Goal: Transaction & Acquisition: Book appointment/travel/reservation

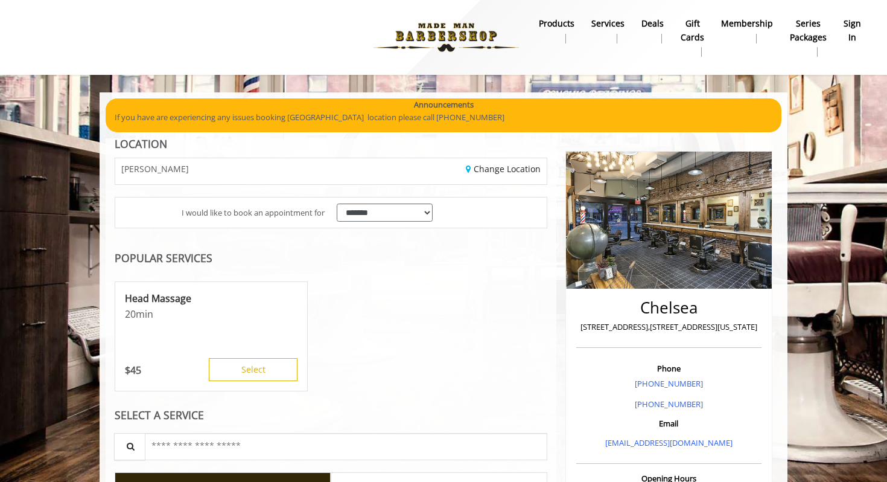
click at [844, 25] on link "sign in" at bounding box center [852, 30] width 34 height 31
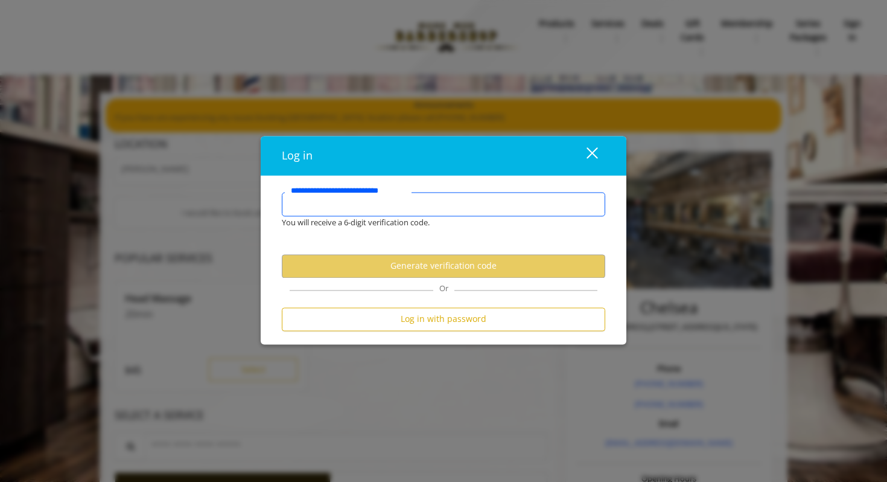
click at [460, 198] on input "**********" at bounding box center [443, 204] width 323 height 24
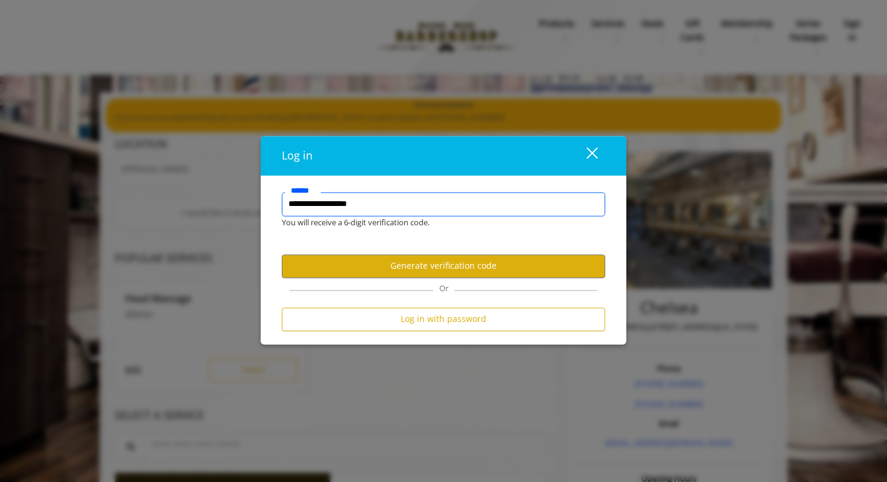
type input "**********"
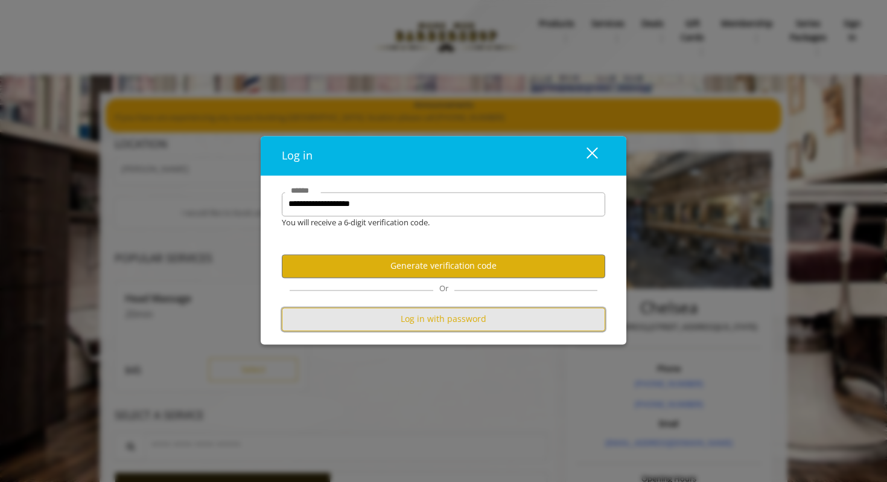
click at [460, 322] on button "Log in with password" at bounding box center [443, 319] width 323 height 24
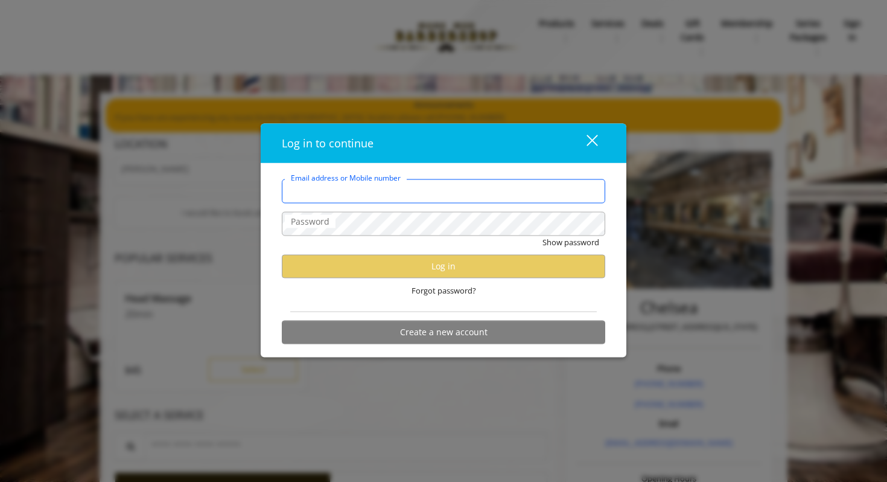
type input "**********"
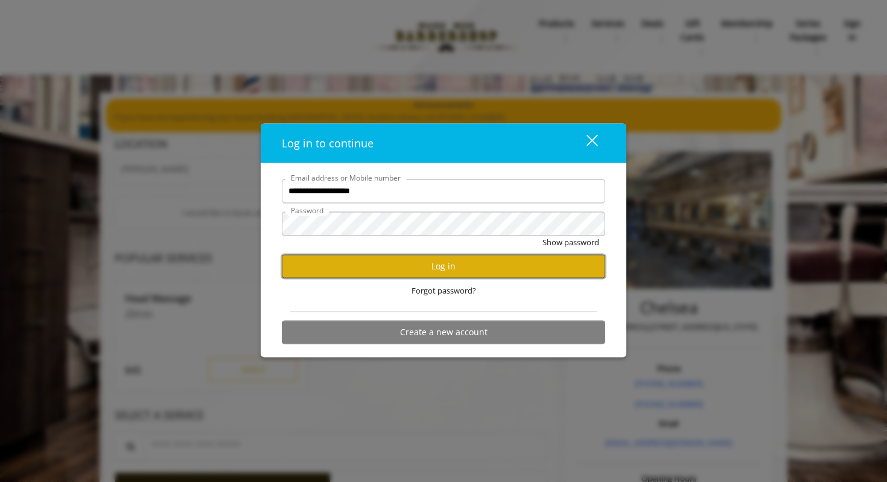
click at [403, 269] on button "Log in" at bounding box center [443, 266] width 323 height 24
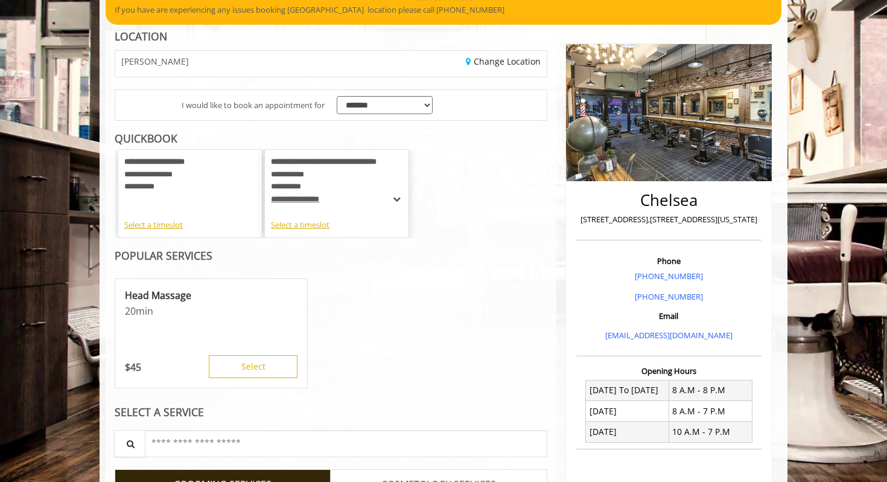
scroll to position [110, 0]
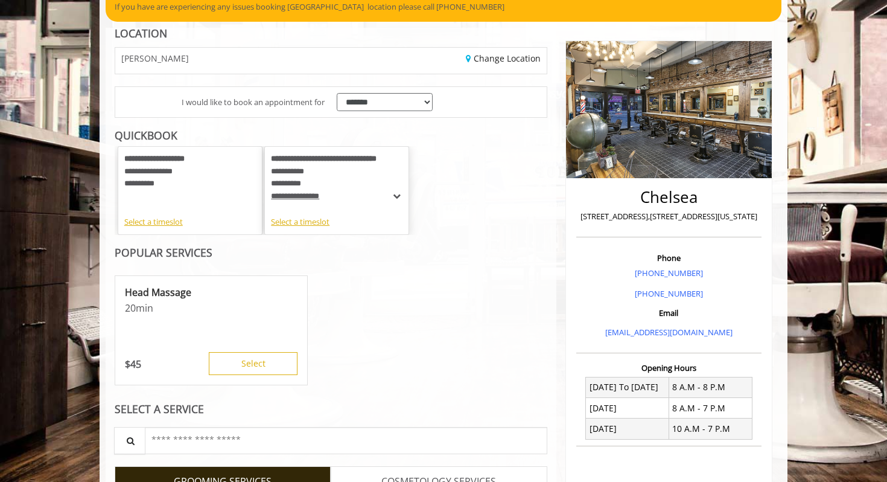
click at [319, 200] on span "**********" at bounding box center [295, 196] width 48 height 8
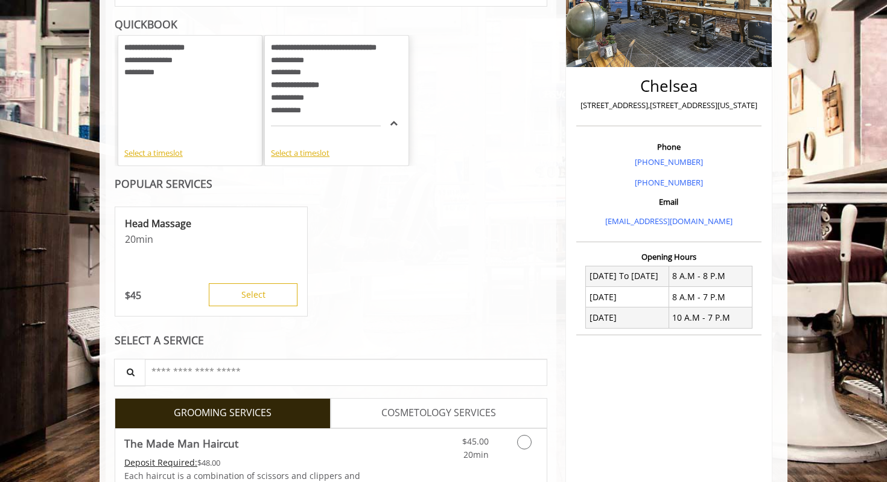
scroll to position [203, 0]
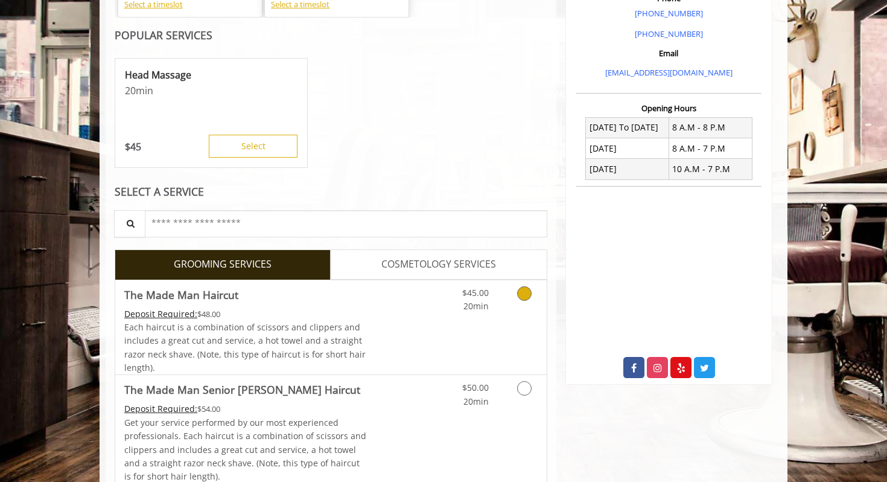
click at [481, 315] on div "$45.00 20min" at bounding box center [493, 327] width 108 height 95
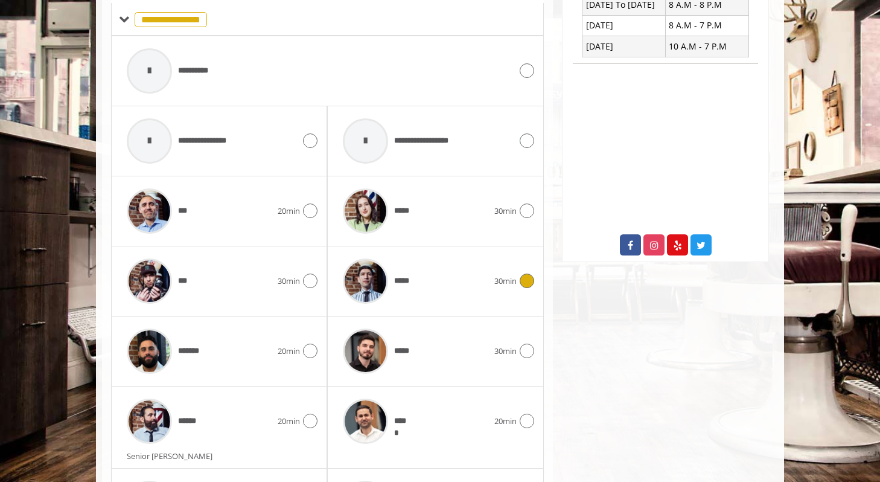
click at [395, 282] on span "*****" at bounding box center [404, 281] width 21 height 13
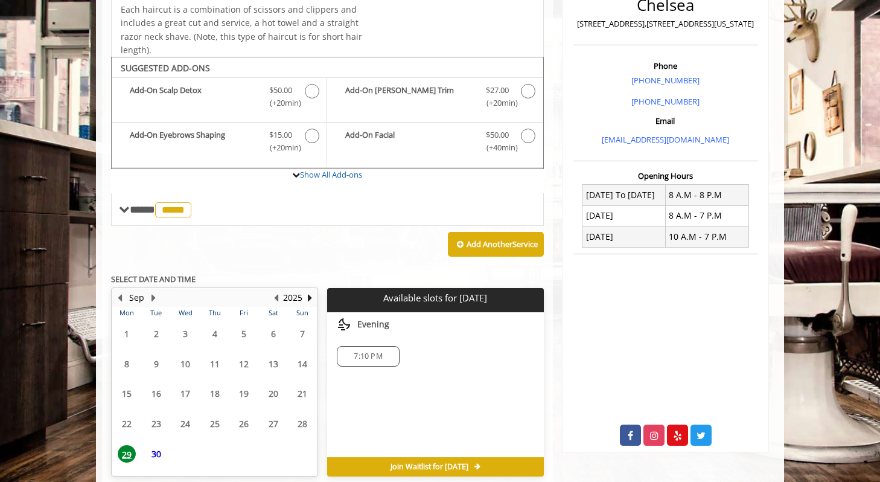
scroll to position [355, 0]
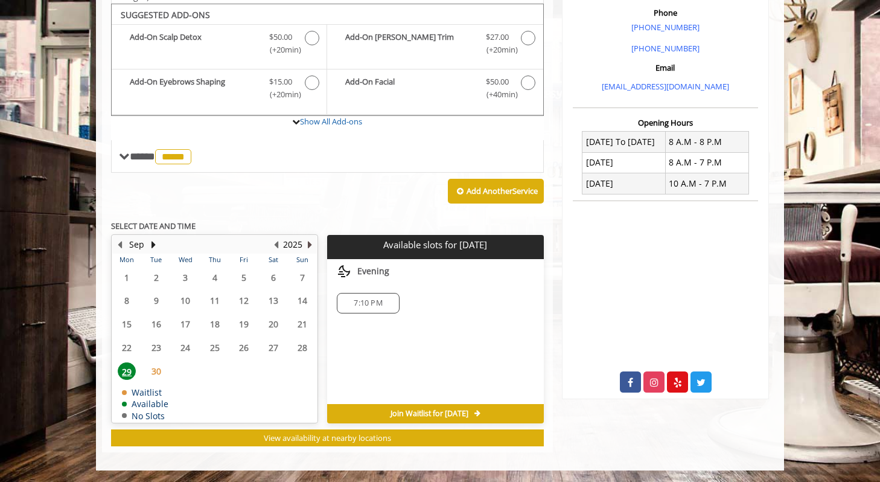
click at [307, 245] on button "Next Year" at bounding box center [310, 244] width 10 height 13
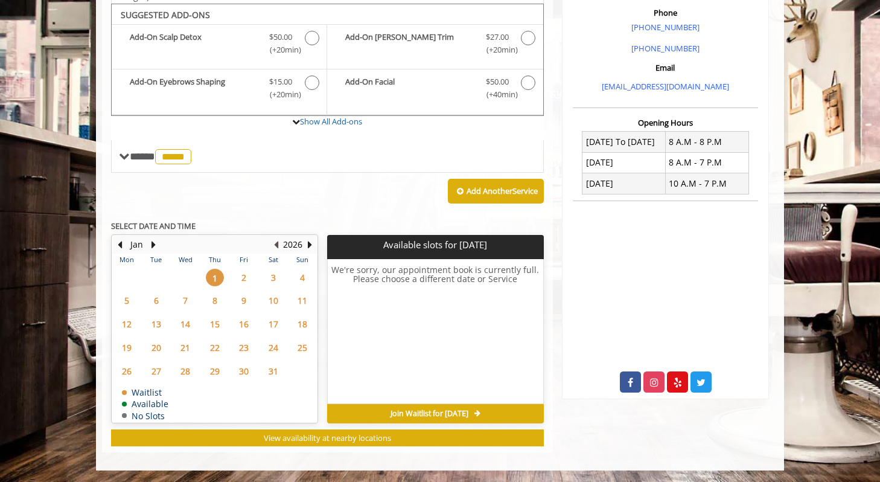
click at [272, 238] on button "Previous Year" at bounding box center [276, 244] width 10 height 13
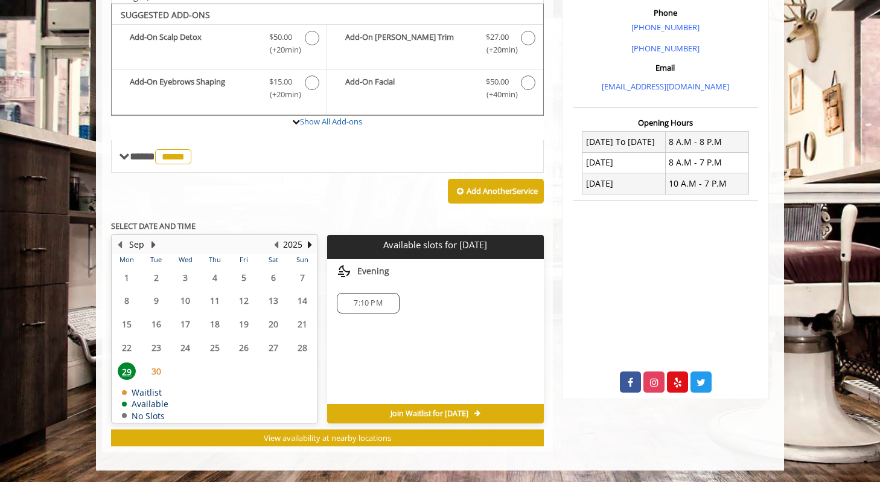
click at [153, 241] on button "Next Month" at bounding box center [153, 244] width 10 height 13
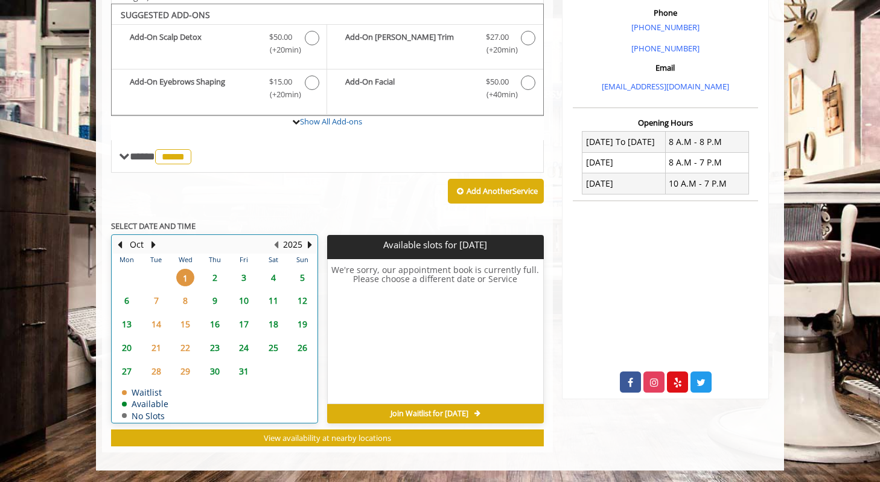
click at [205, 278] on div "2" at bounding box center [214, 278] width 24 height 18
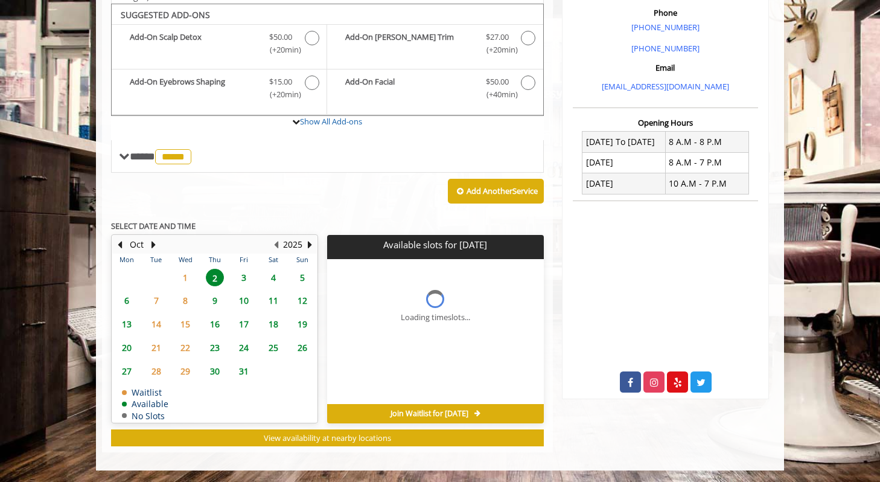
scroll to position [374, 0]
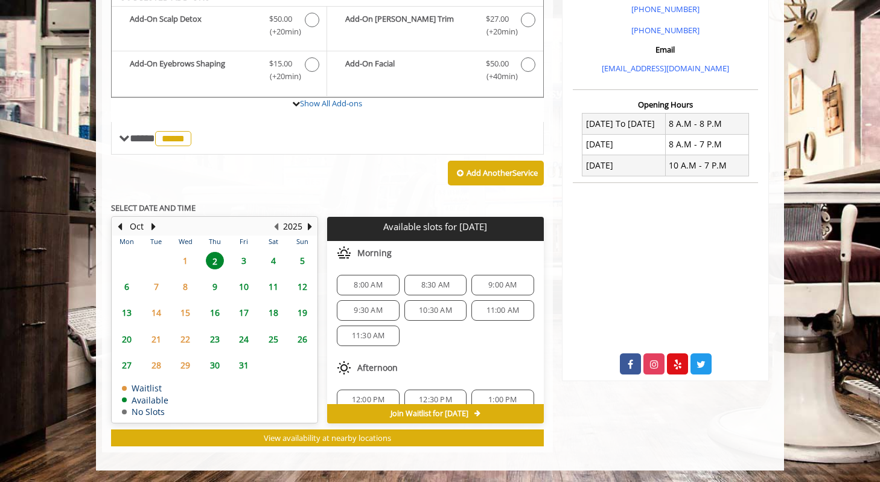
click at [186, 260] on span "1" at bounding box center [185, 261] width 18 height 18
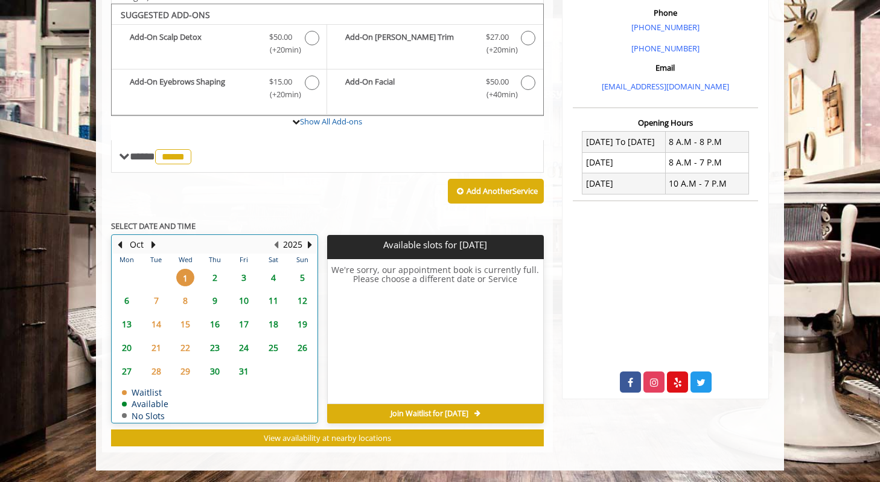
click at [222, 286] on td "2" at bounding box center [214, 278] width 29 height 24
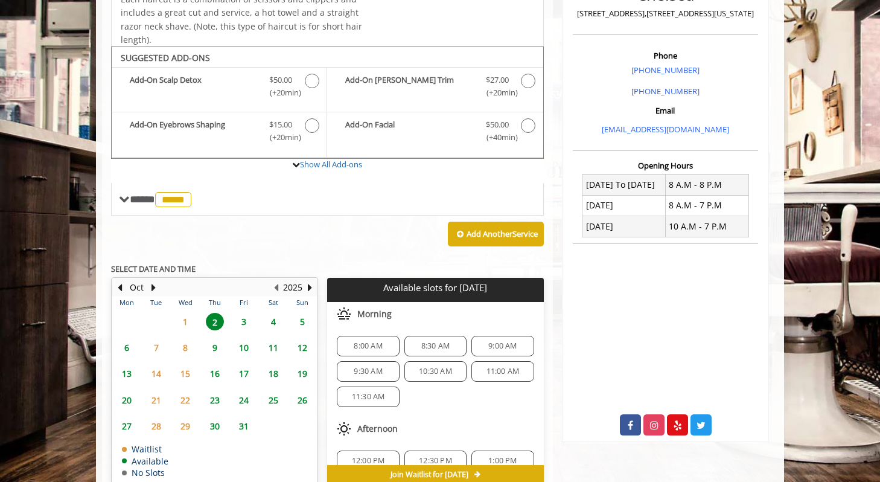
scroll to position [374, 0]
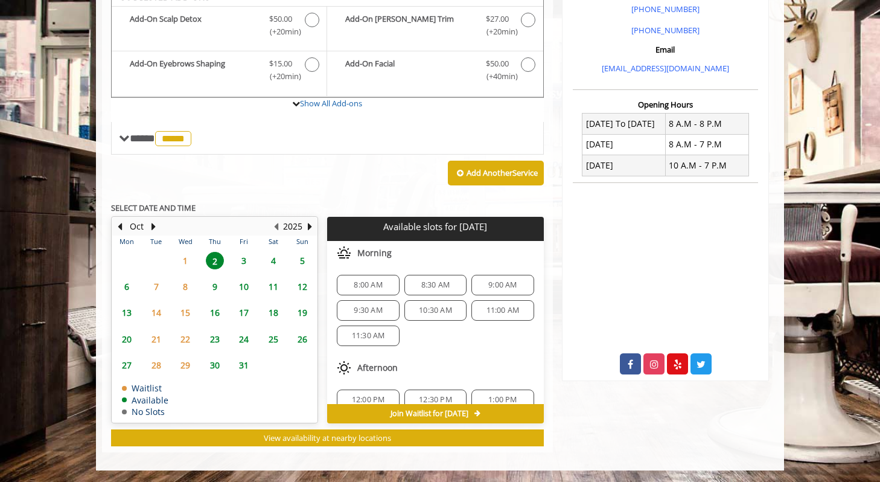
click at [362, 326] on div "11:30 AM" at bounding box center [368, 335] width 62 height 21
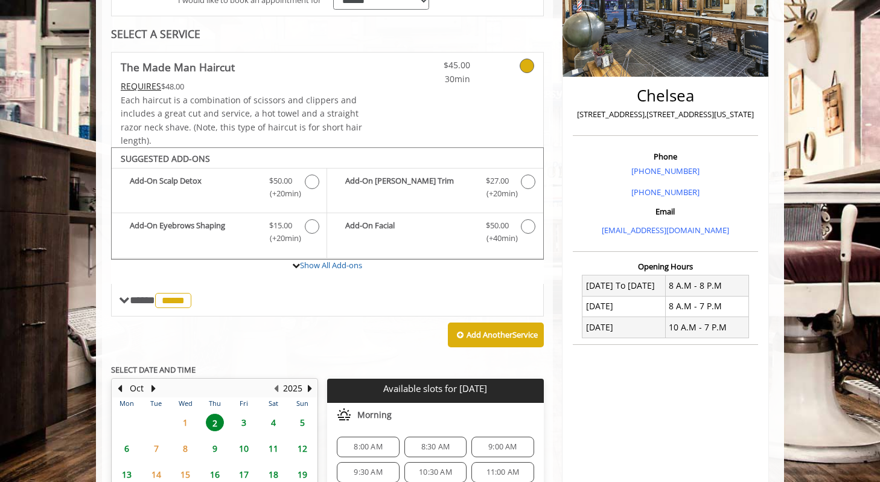
scroll to position [214, 0]
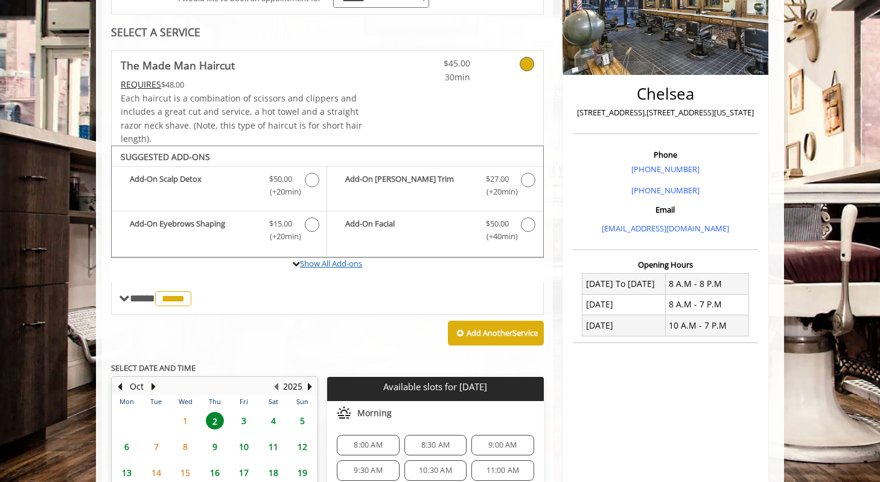
click at [342, 266] on link "Show All Add-ons" at bounding box center [331, 263] width 62 height 11
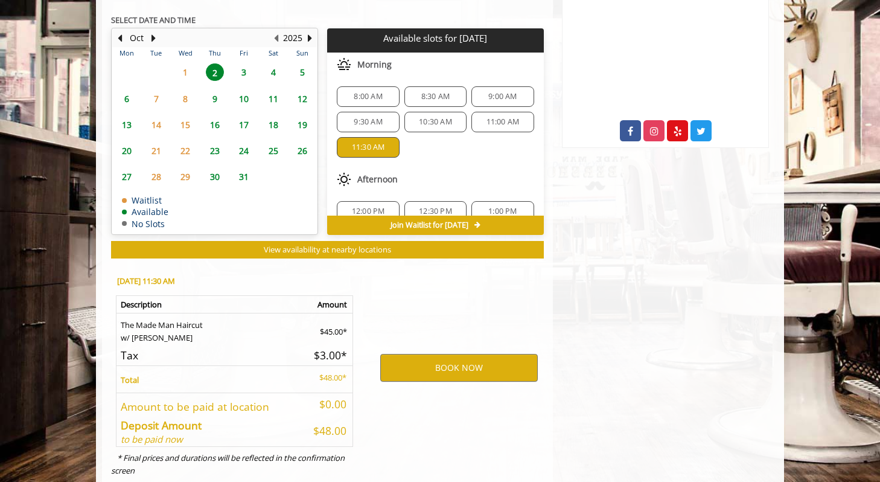
scroll to position [637, 0]
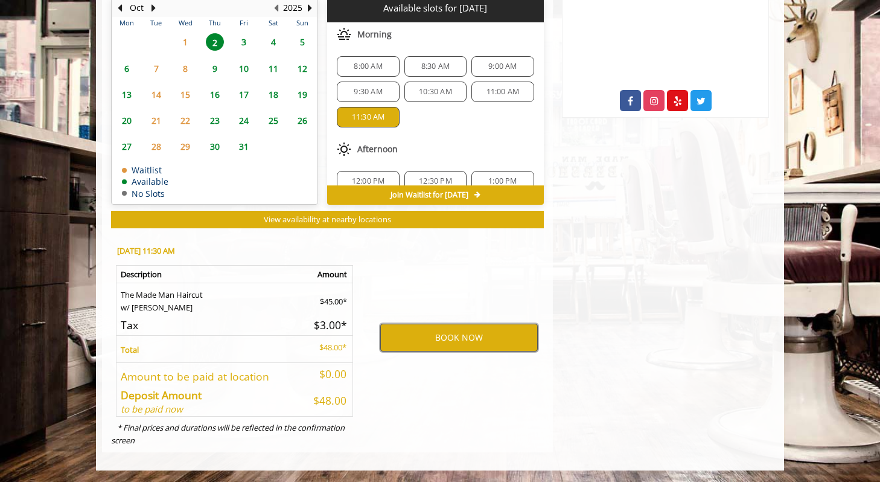
click at [457, 345] on button "BOOK NOW" at bounding box center [459, 337] width 158 height 28
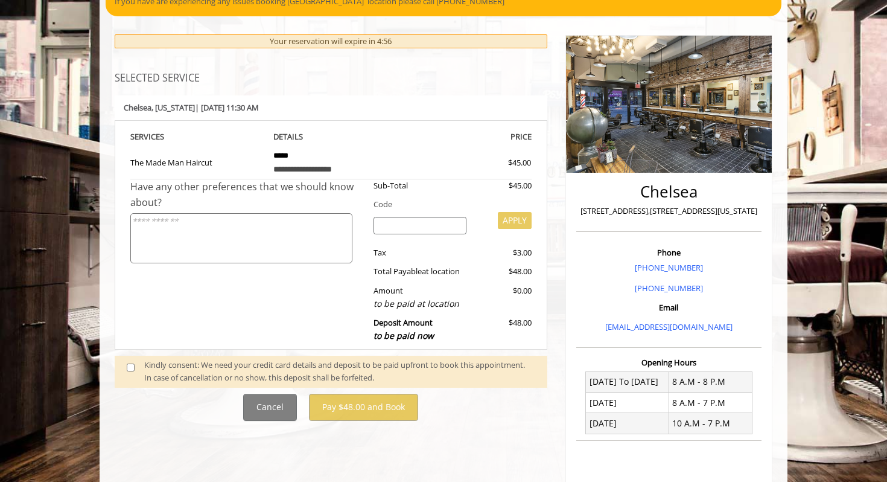
scroll to position [118, 0]
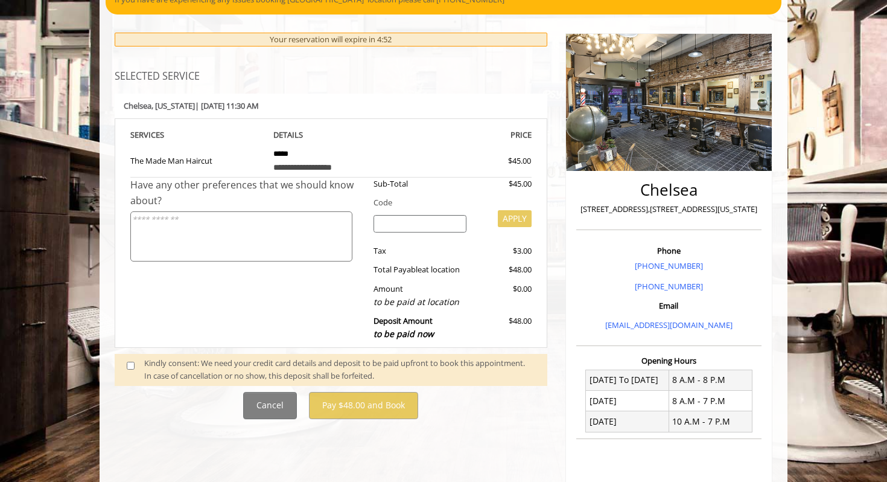
click at [164, 393] on div "Cancel Pay $48.00 and Book" at bounding box center [331, 405] width 451 height 27
click at [163, 370] on div "Kindly consent: We need your credit card details and deposit to be paid upfront…" at bounding box center [339, 369] width 391 height 25
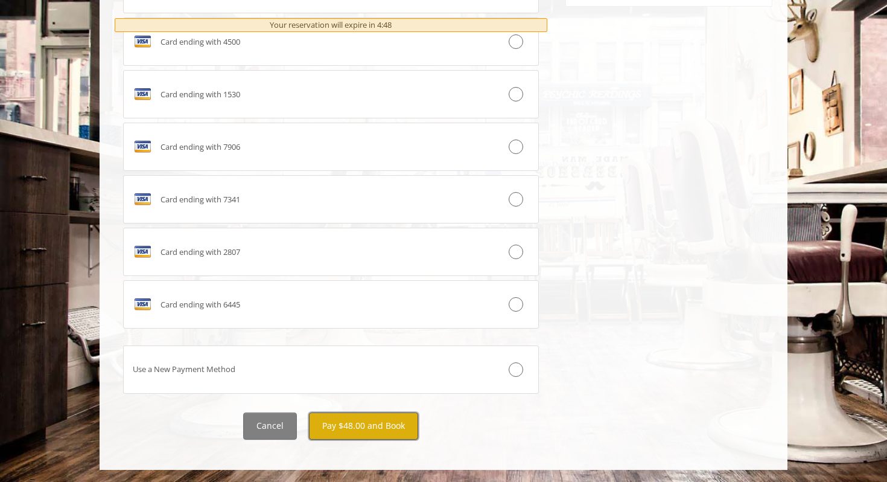
click at [395, 428] on button "Pay $48.00 and Book" at bounding box center [363, 425] width 109 height 27
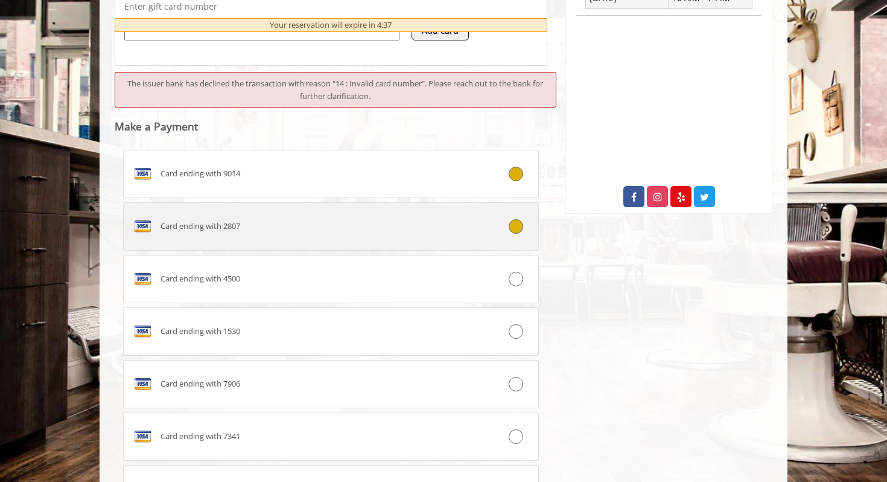
scroll to position [542, 0]
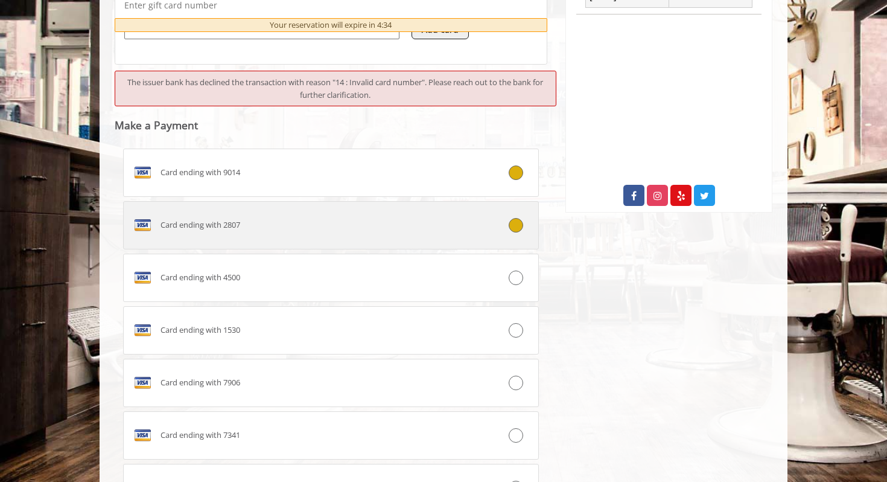
click at [491, 222] on div at bounding box center [503, 225] width 69 height 14
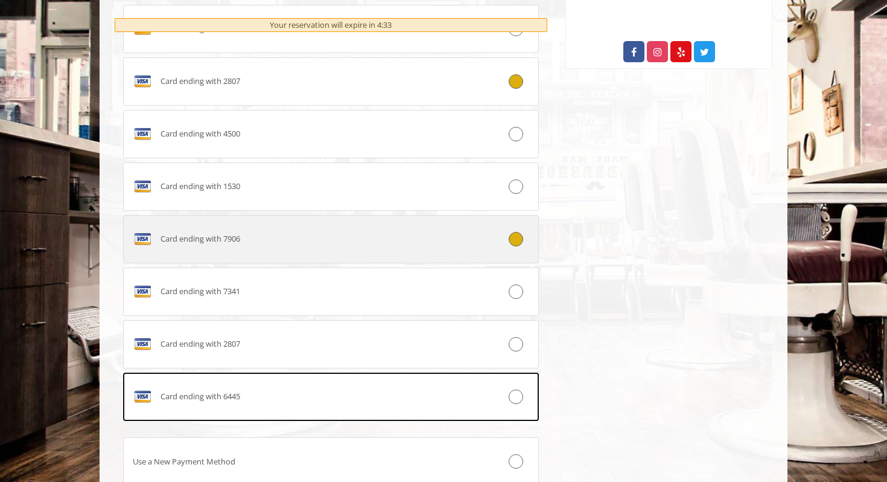
scroll to position [777, 0]
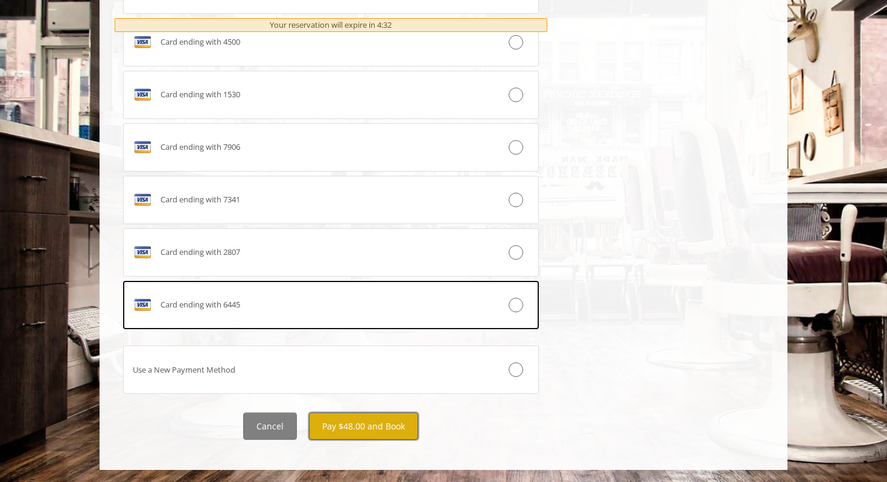
click at [362, 427] on button "Pay $48.00 and Book" at bounding box center [363, 425] width 109 height 27
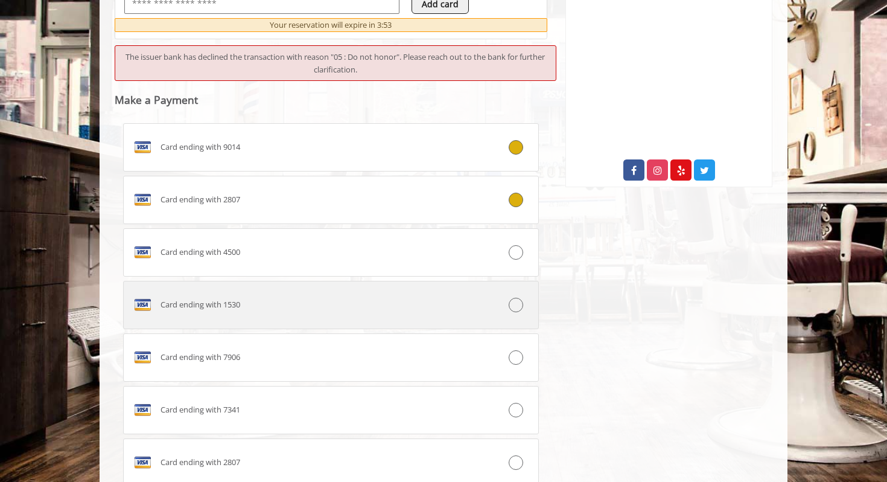
scroll to position [559, 0]
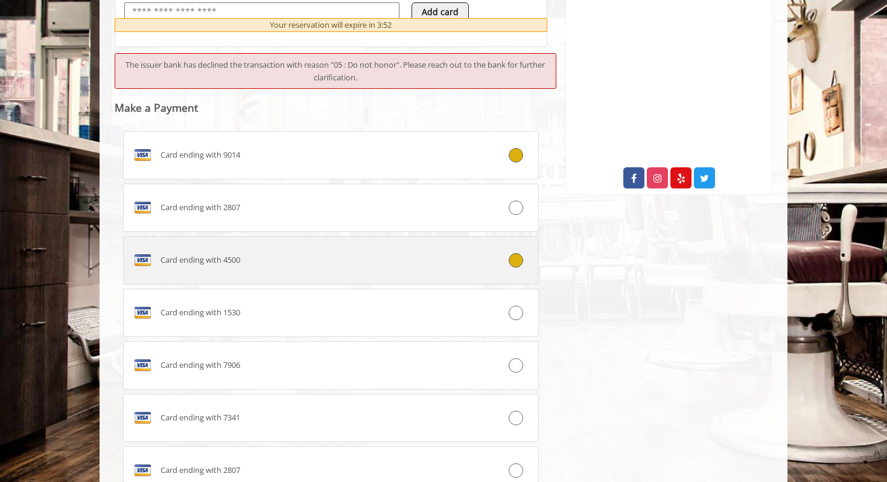
click at [459, 278] on label "Card ending with 4500" at bounding box center [331, 260] width 416 height 48
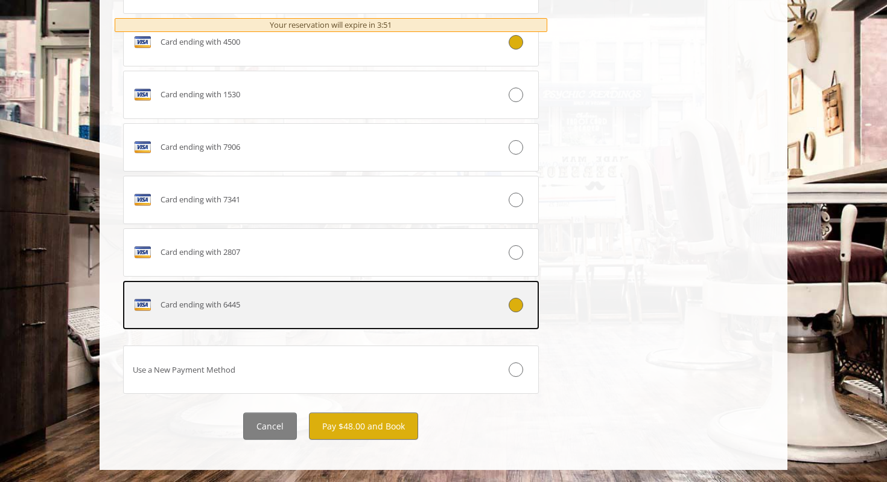
click at [509, 307] on icon at bounding box center [516, 305] width 14 height 14
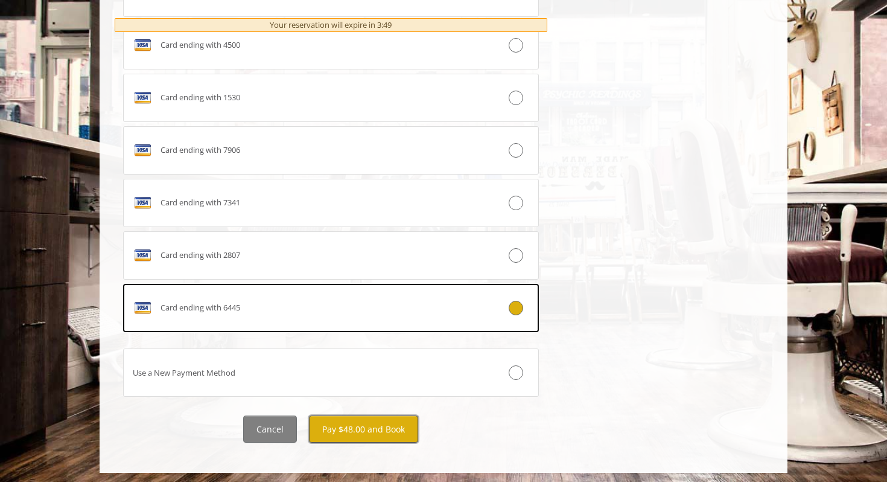
click at [356, 424] on button "Pay $48.00 and Book" at bounding box center [363, 428] width 109 height 27
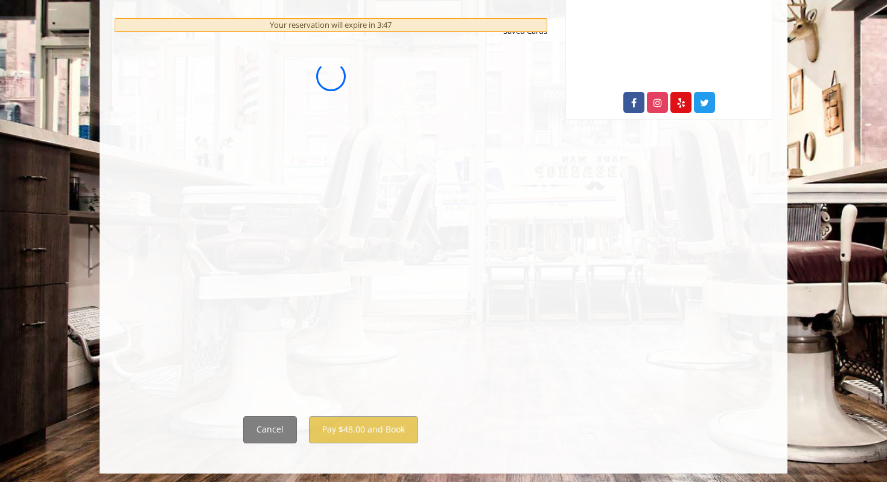
scroll to position [0, 0]
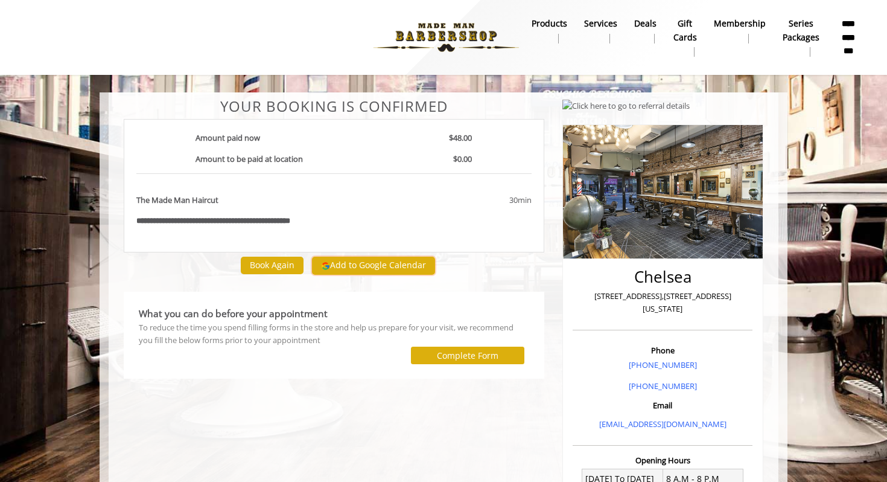
click at [362, 269] on button "Add to Google Calendar" at bounding box center [373, 265] width 123 height 18
